Goal: Find specific page/section: Find specific page/section

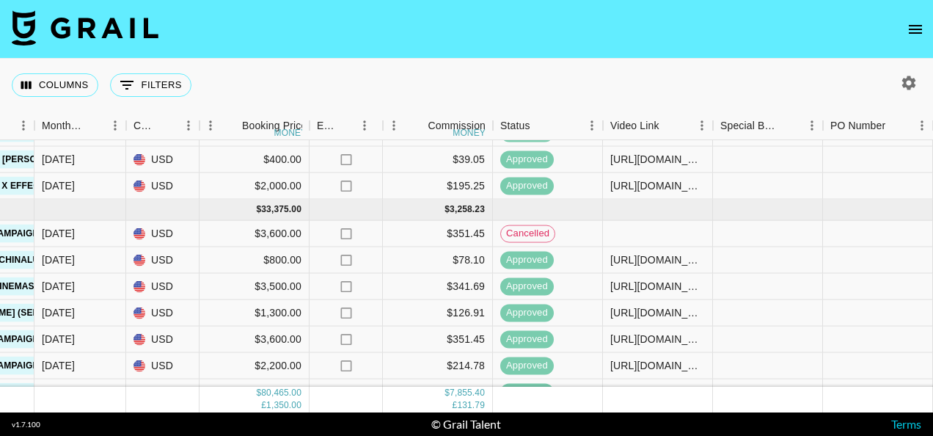
scroll to position [1013, 783]
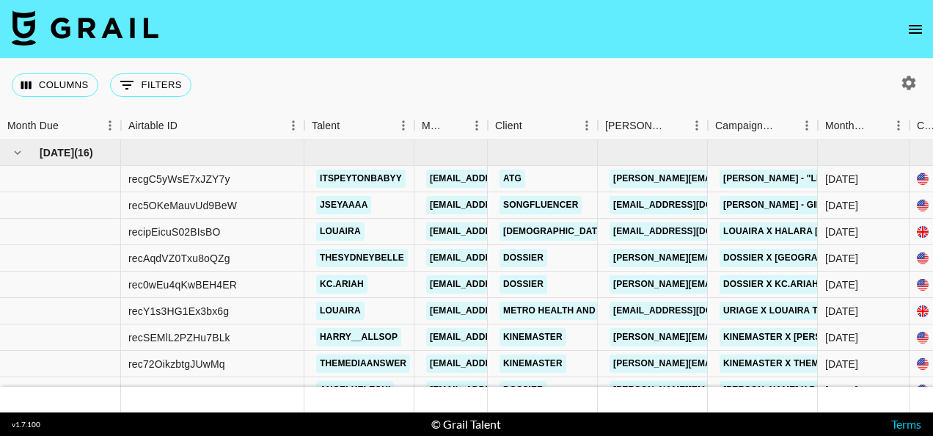
click at [927, 26] on button "open drawer" at bounding box center [915, 29] width 29 height 29
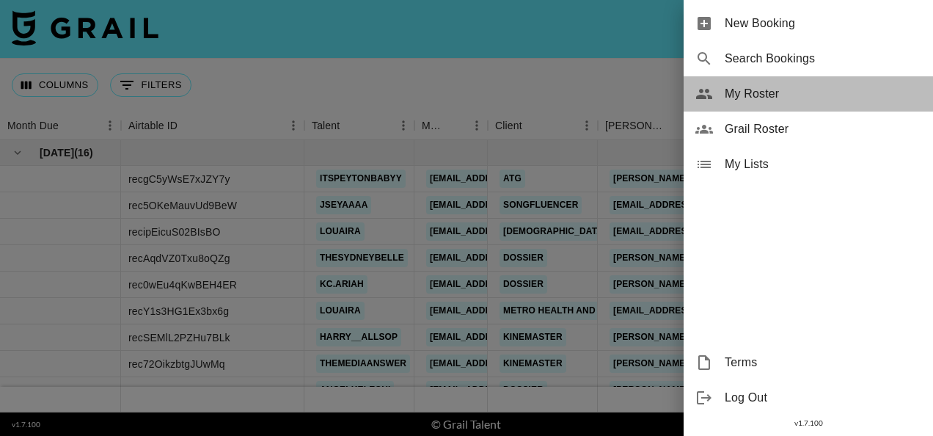
click at [783, 94] on span "My Roster" at bounding box center [823, 94] width 197 height 18
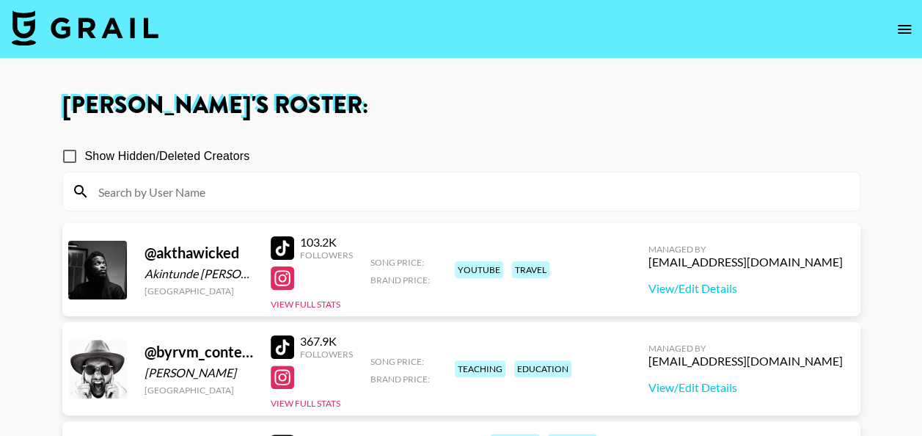
click at [323, 195] on input at bounding box center [469, 191] width 761 height 23
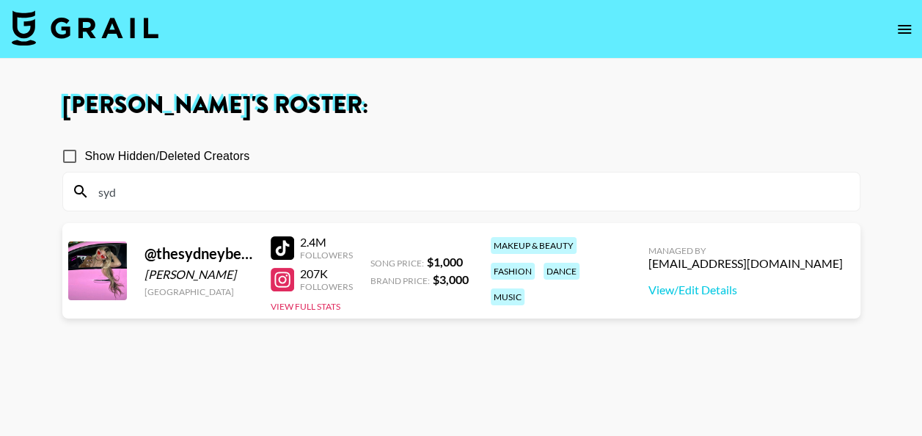
type input "syd"
click at [488, 389] on section "Show Hidden/Deleted Creators syd @ thesydneybelle [GEOGRAPHIC_DATA] [GEOGRAPHIC…" at bounding box center [461, 288] width 798 height 318
